Goal: Understand process/instructions

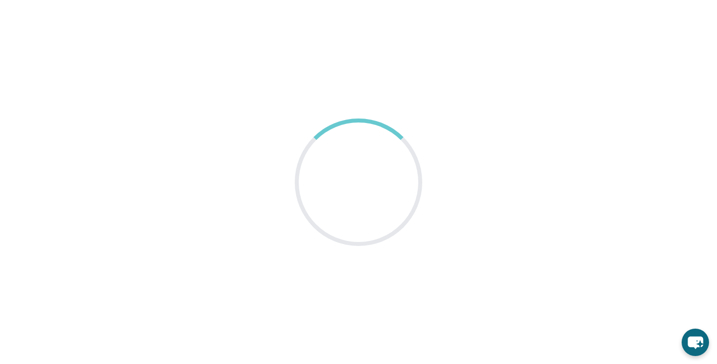
click at [354, 186] on div at bounding box center [359, 183] width 128 height 128
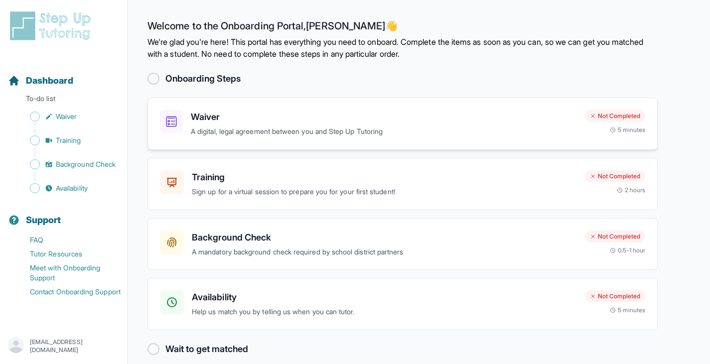
click at [366, 133] on p "A digital, legal agreement between you and Step Up Tutoring" at bounding box center [384, 131] width 386 height 11
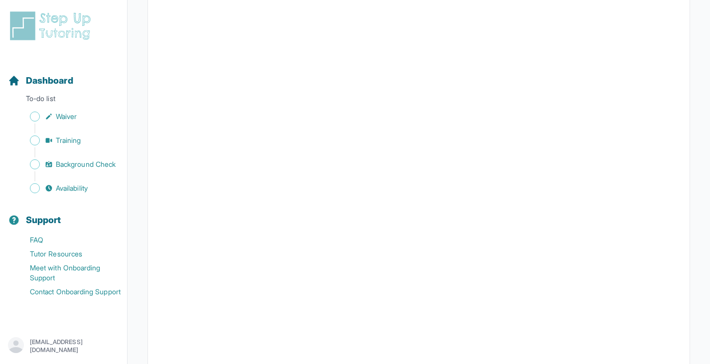
scroll to position [1750, 0]
